Goal: Find specific page/section: Find specific page/section

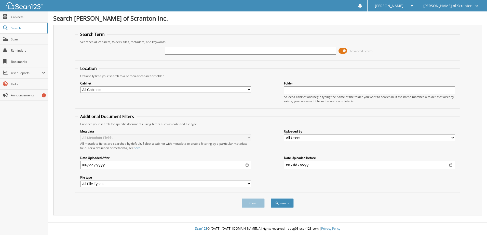
click at [198, 52] on input "text" at bounding box center [250, 51] width 171 height 8
type input "75111"
click at [283, 204] on button "Search" at bounding box center [282, 203] width 23 height 9
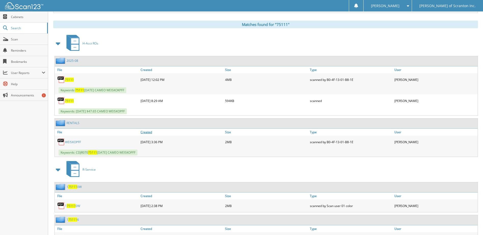
scroll to position [204, 0]
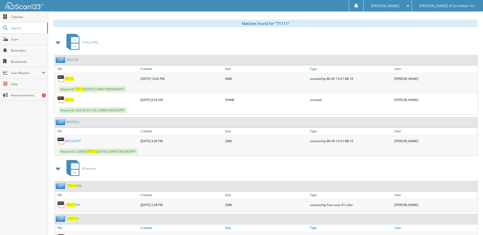
click at [69, 79] on span "75111" at bounding box center [69, 79] width 9 height 4
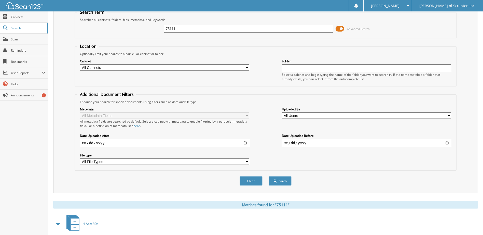
scroll to position [0, 0]
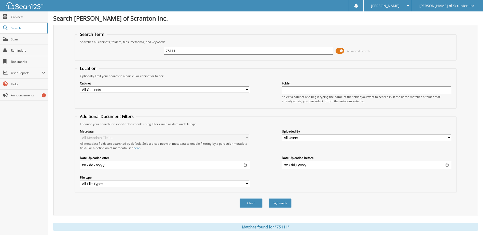
drag, startPoint x: 178, startPoint y: 50, endPoint x: 131, endPoint y: 51, distance: 47.1
click at [131, 51] on div "75111 Advanced Search" at bounding box center [265, 51] width 376 height 14
type input "75285"
click at [284, 203] on button "Search" at bounding box center [280, 203] width 23 height 9
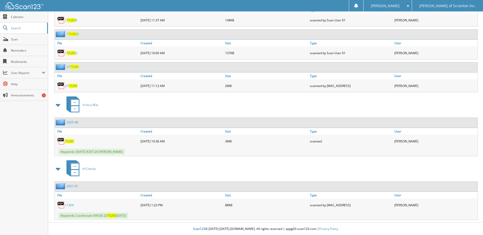
scroll to position [622, 0]
click at [130, 164] on div "H-Checks" at bounding box center [265, 169] width 425 height 20
click at [67, 141] on span "75285" at bounding box center [69, 141] width 9 height 4
